Goal: Task Accomplishment & Management: Complete application form

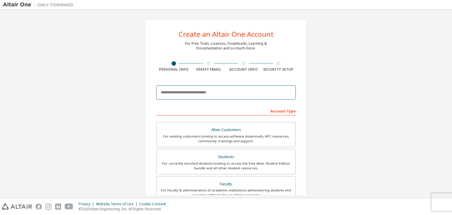
click at [207, 94] on input "email" at bounding box center [226, 92] width 140 height 14
click at [193, 93] on input "**********" at bounding box center [226, 92] width 140 height 14
type input "**********"
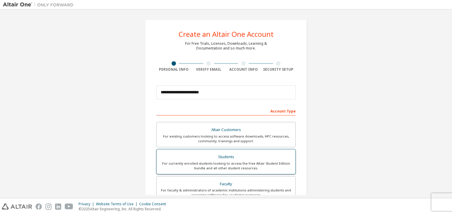
click at [231, 159] on div "Students" at bounding box center [226, 157] width 132 height 8
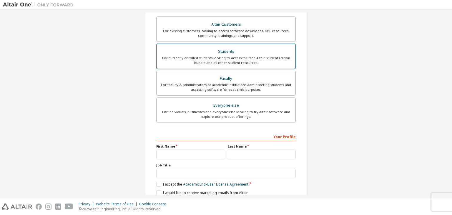
scroll to position [109, 0]
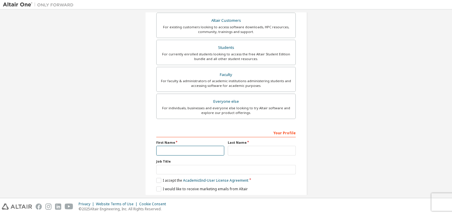
click at [189, 153] on input "text" at bounding box center [190, 151] width 68 height 10
type input "*"
click at [239, 148] on input "text" at bounding box center [262, 151] width 68 height 10
type input "**"
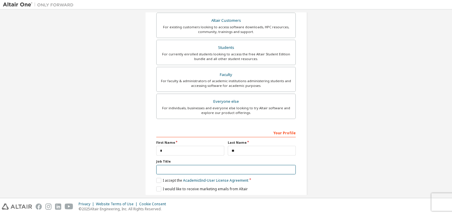
click at [221, 172] on input "text" at bounding box center [226, 170] width 140 height 10
click at [157, 178] on label "I accept the Academic End-User License Agreement" at bounding box center [202, 180] width 92 height 5
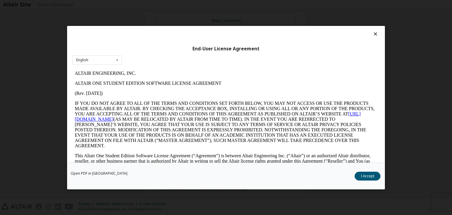
scroll to position [0, 0]
click at [369, 176] on button "I Accept" at bounding box center [368, 176] width 26 height 9
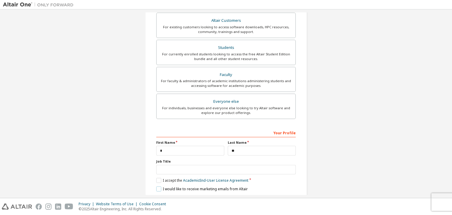
click at [157, 189] on label "I would like to receive marketing emails from Altair" at bounding box center [202, 188] width 92 height 5
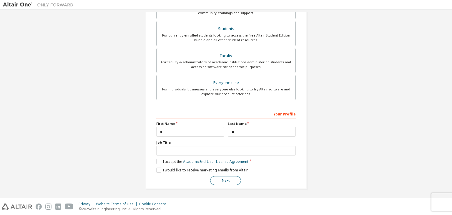
click at [222, 178] on button "Next" at bounding box center [225, 180] width 31 height 9
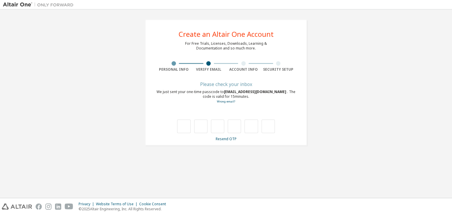
scroll to position [0, 0]
drag, startPoint x: 226, startPoint y: 93, endPoint x: 270, endPoint y: 93, distance: 44.7
click at [270, 93] on div "We just sent your one-time passcode to [EMAIL_ADDRESS][DOMAIN_NAME] . The code …" at bounding box center [226, 96] width 140 height 14
copy span "[EMAIL_ADDRESS][DOMAIN_NAME]"
click at [230, 102] on link "Wrong email?" at bounding box center [226, 101] width 18 height 4
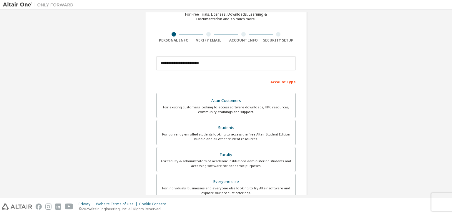
scroll to position [30, 0]
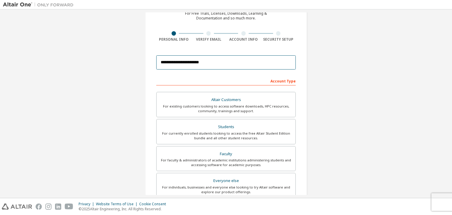
click at [173, 62] on input "**********" at bounding box center [226, 62] width 140 height 14
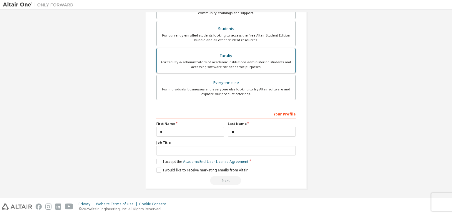
scroll to position [0, 0]
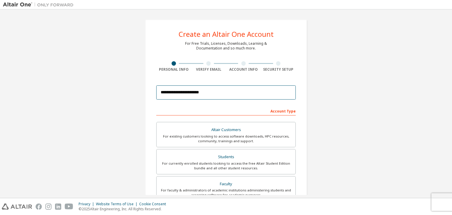
click at [192, 94] on input "**********" at bounding box center [226, 92] width 140 height 14
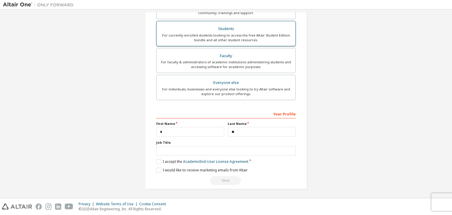
type input "**********"
click at [248, 23] on label "Students For currently enrolled students looking to access the free Altair Stud…" at bounding box center [226, 33] width 140 height 25
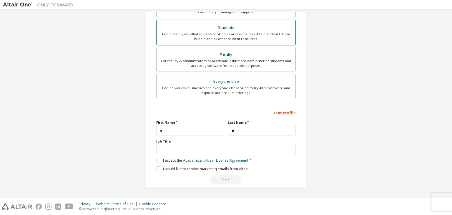
click at [248, 23] on label "Students For currently enrolled students looking to access the free Altair Stud…" at bounding box center [226, 32] width 140 height 25
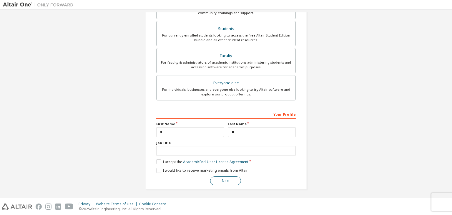
scroll to position [128, 0]
click at [227, 180] on button "Next" at bounding box center [225, 180] width 31 height 9
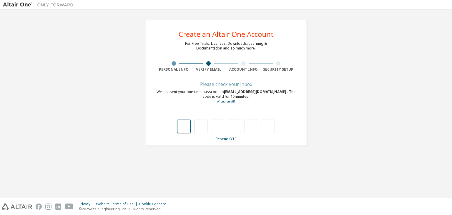
type input "*"
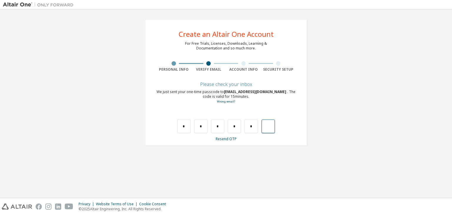
type input "*"
